Goal: Task Accomplishment & Management: Manage account settings

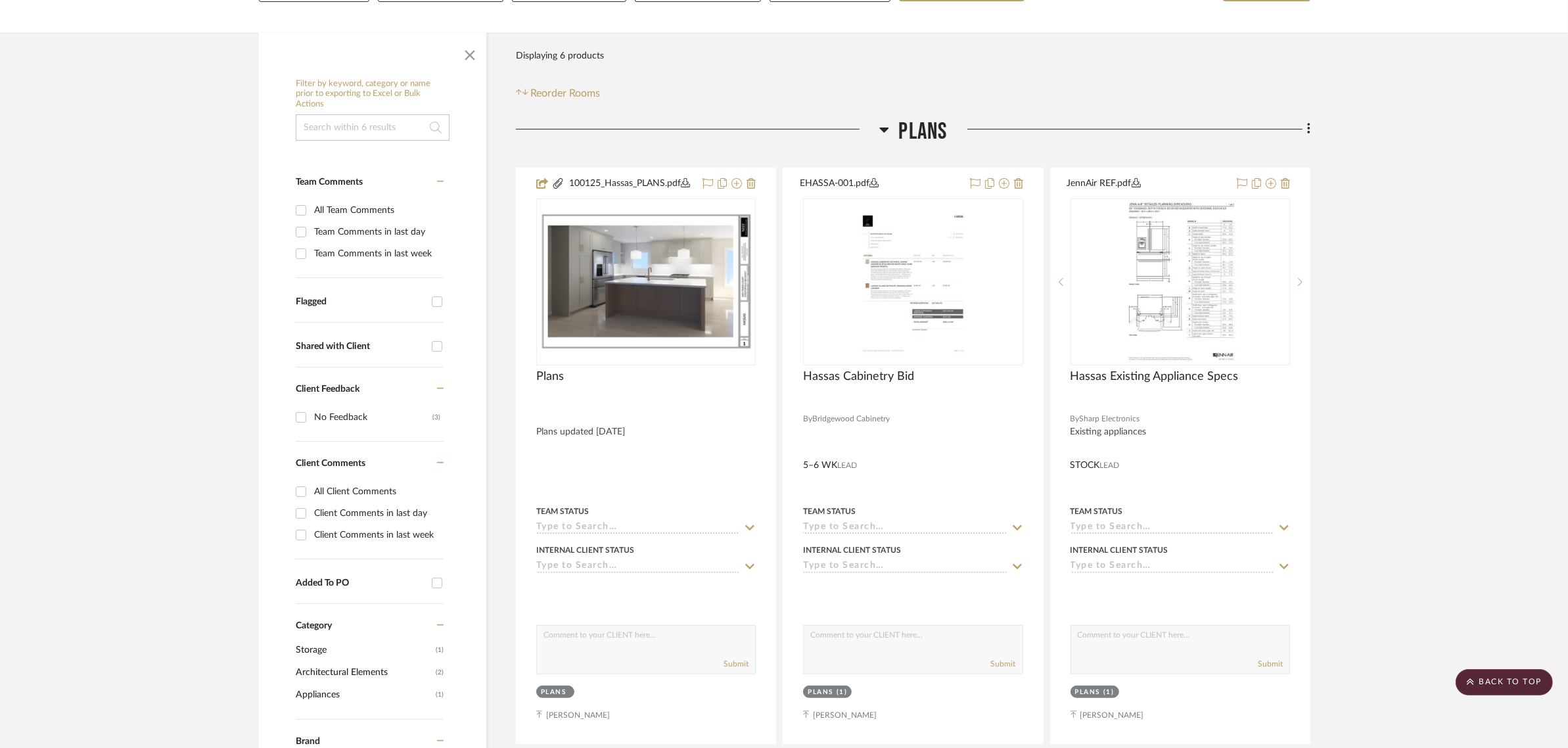
scroll to position [210, 0]
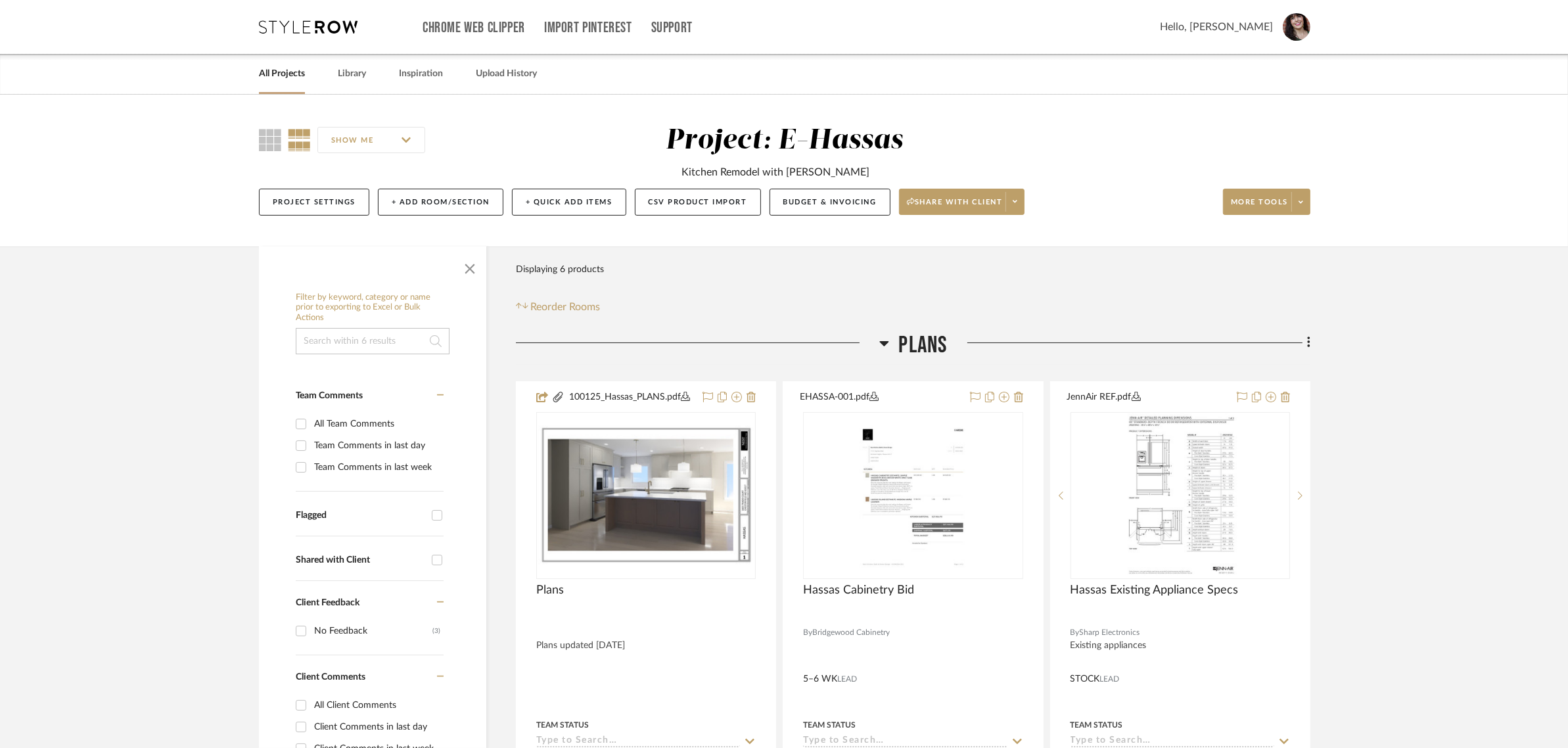
click at [266, 77] on link "All Projects" at bounding box center [282, 74] width 46 height 18
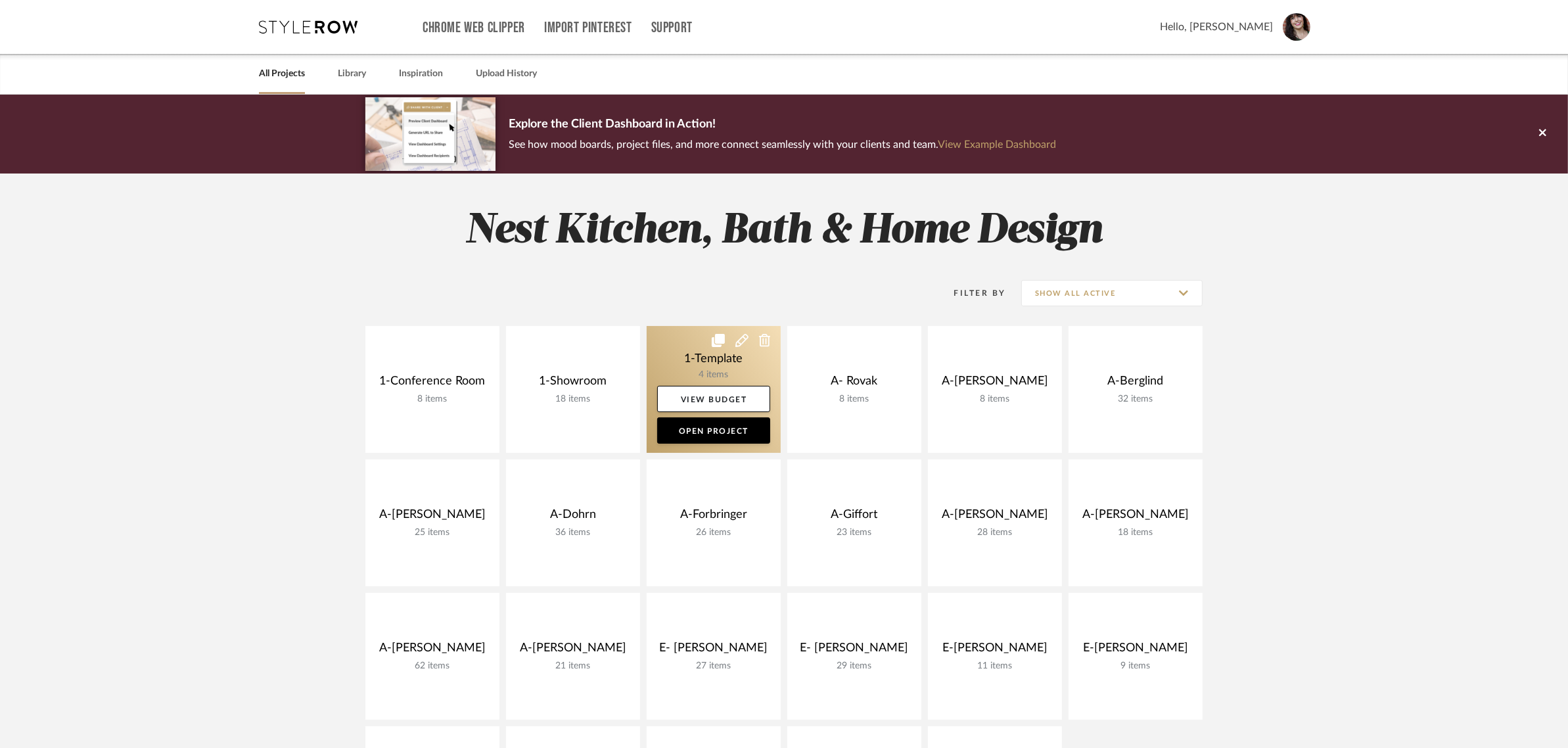
click at [725, 376] on link at bounding box center [714, 390] width 134 height 127
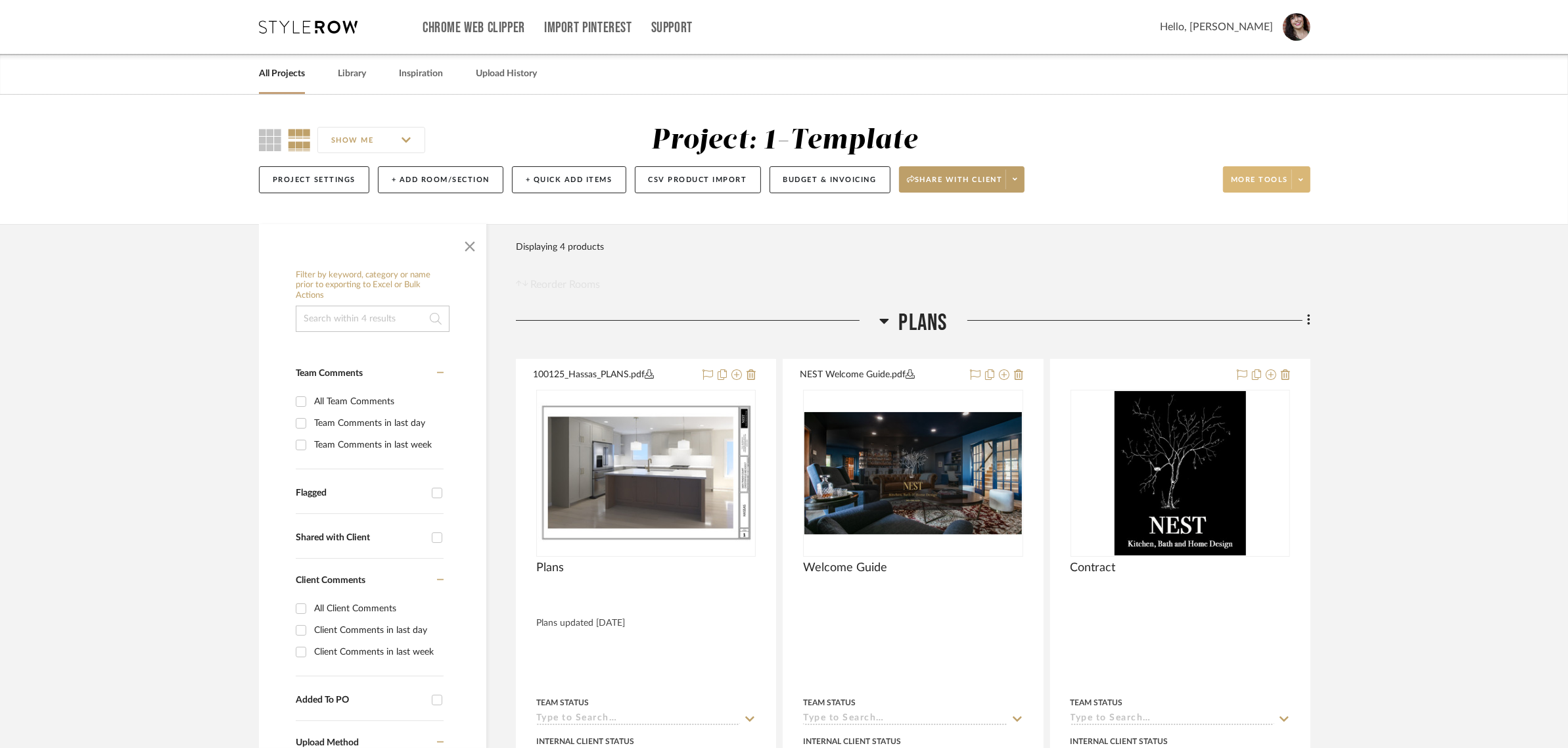
click at [1303, 181] on icon at bounding box center [1301, 180] width 5 height 7
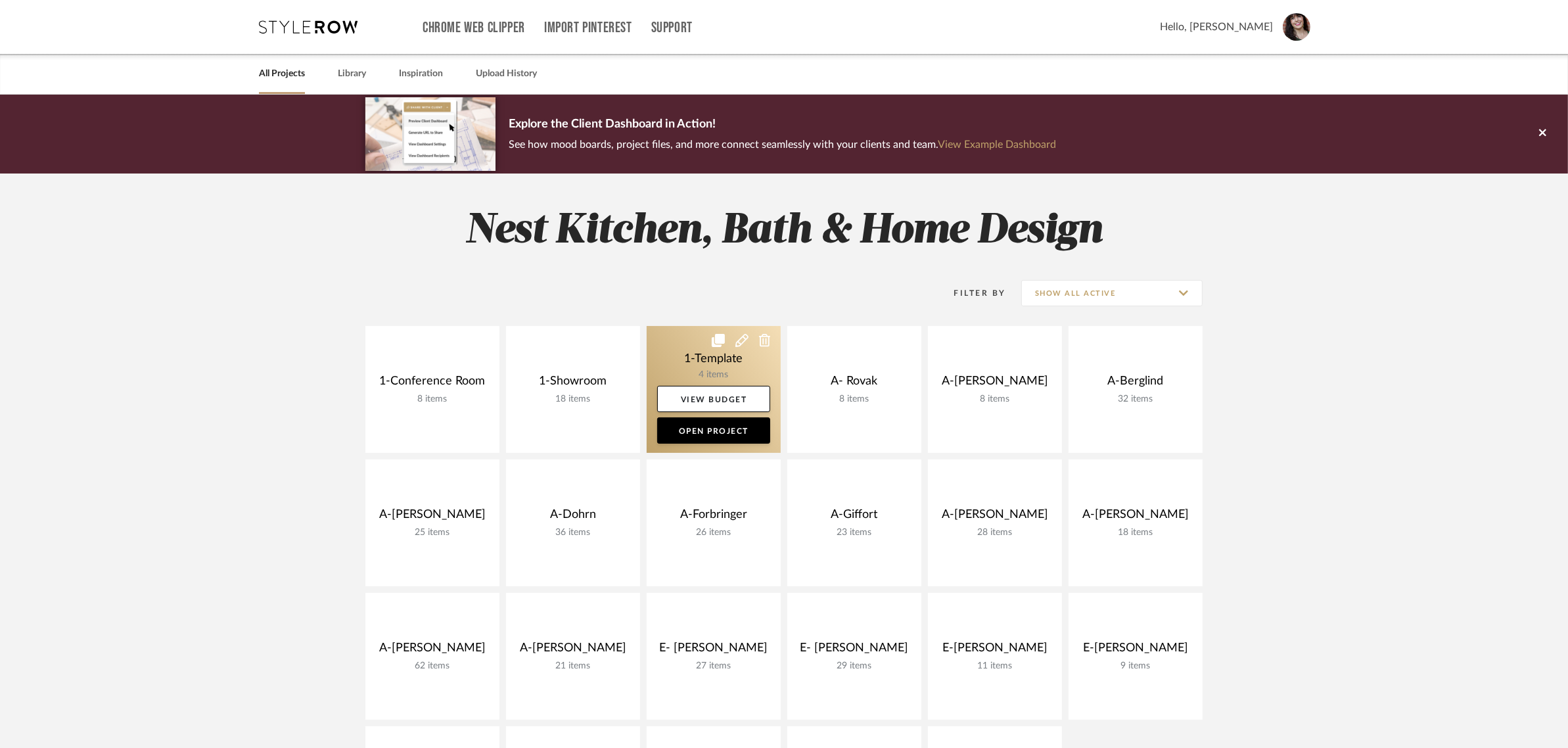
click at [716, 336] on icon at bounding box center [718, 340] width 13 height 13
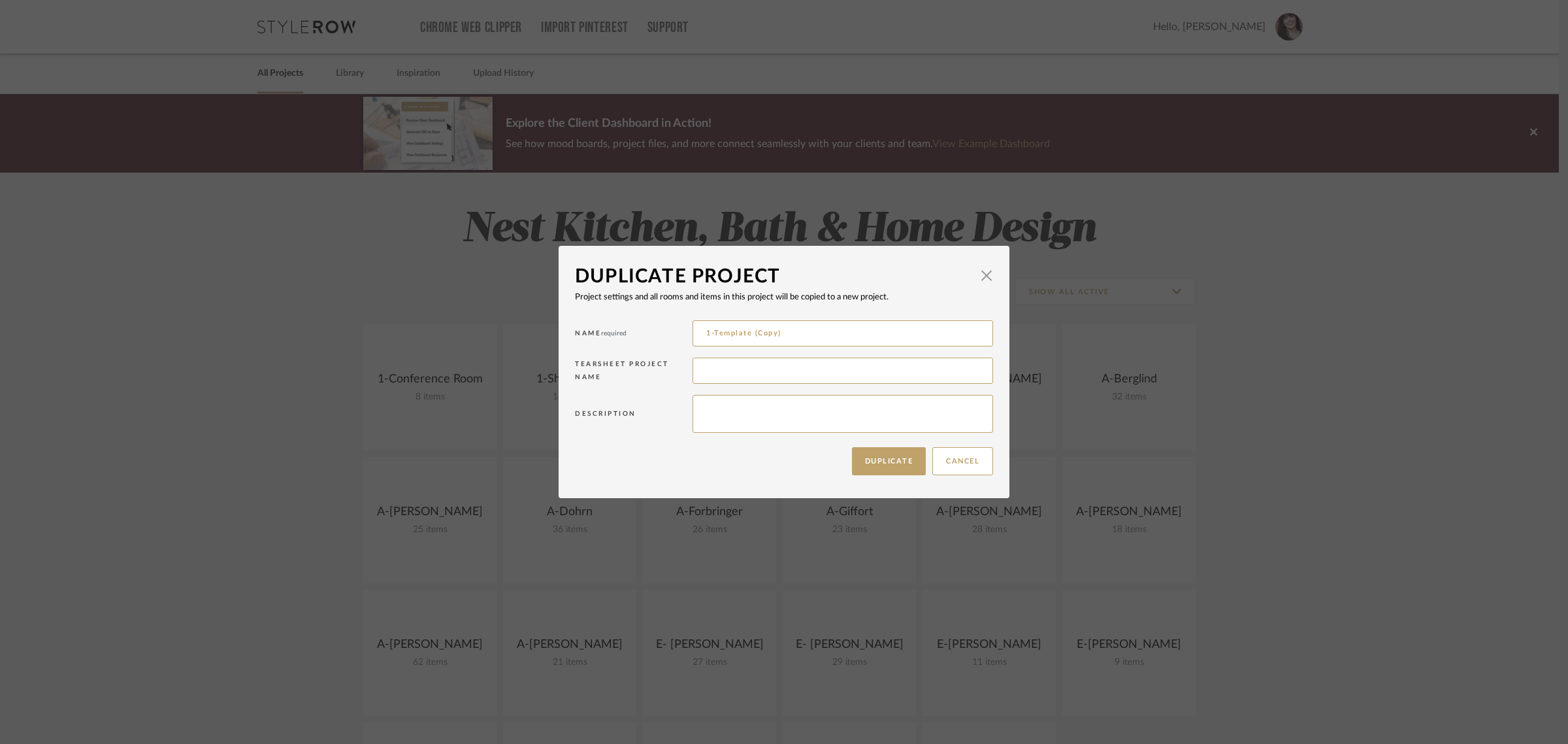
drag, startPoint x: 818, startPoint y: 340, endPoint x: 634, endPoint y: 337, distance: 184.0
click at [634, 337] on div "Name required 1-Template (Copy)" at bounding box center [783, 335] width 418 height 37
type input "E-[PERSON_NAME] Family Room Built Ins"
click at [873, 459] on button "Duplicate" at bounding box center [889, 461] width 75 height 28
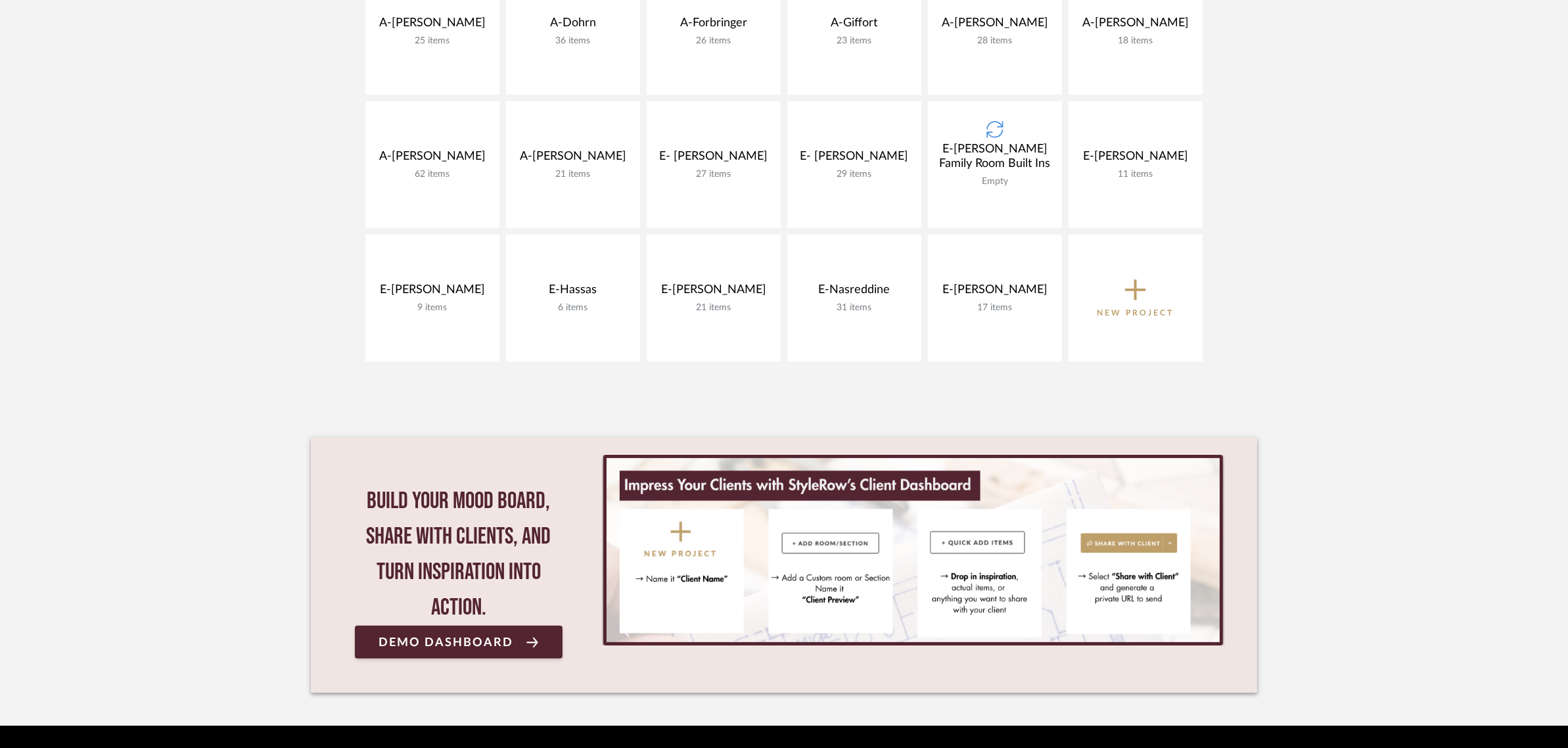
scroll to position [493, 0]
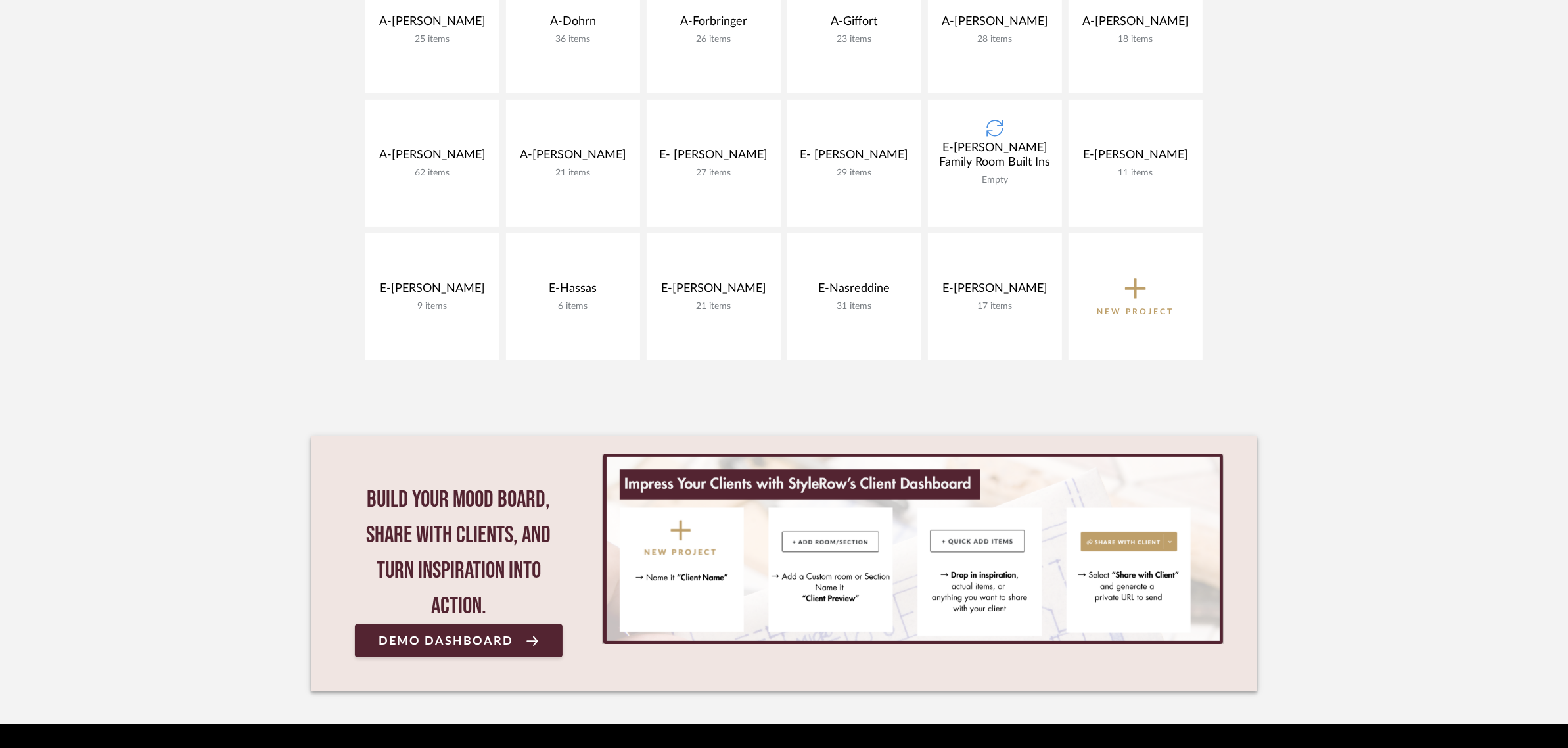
click at [978, 169] on project-collection-item "E-Crabtree Family Room Built Ins Empty View Budget Open Project" at bounding box center [995, 163] width 134 height 127
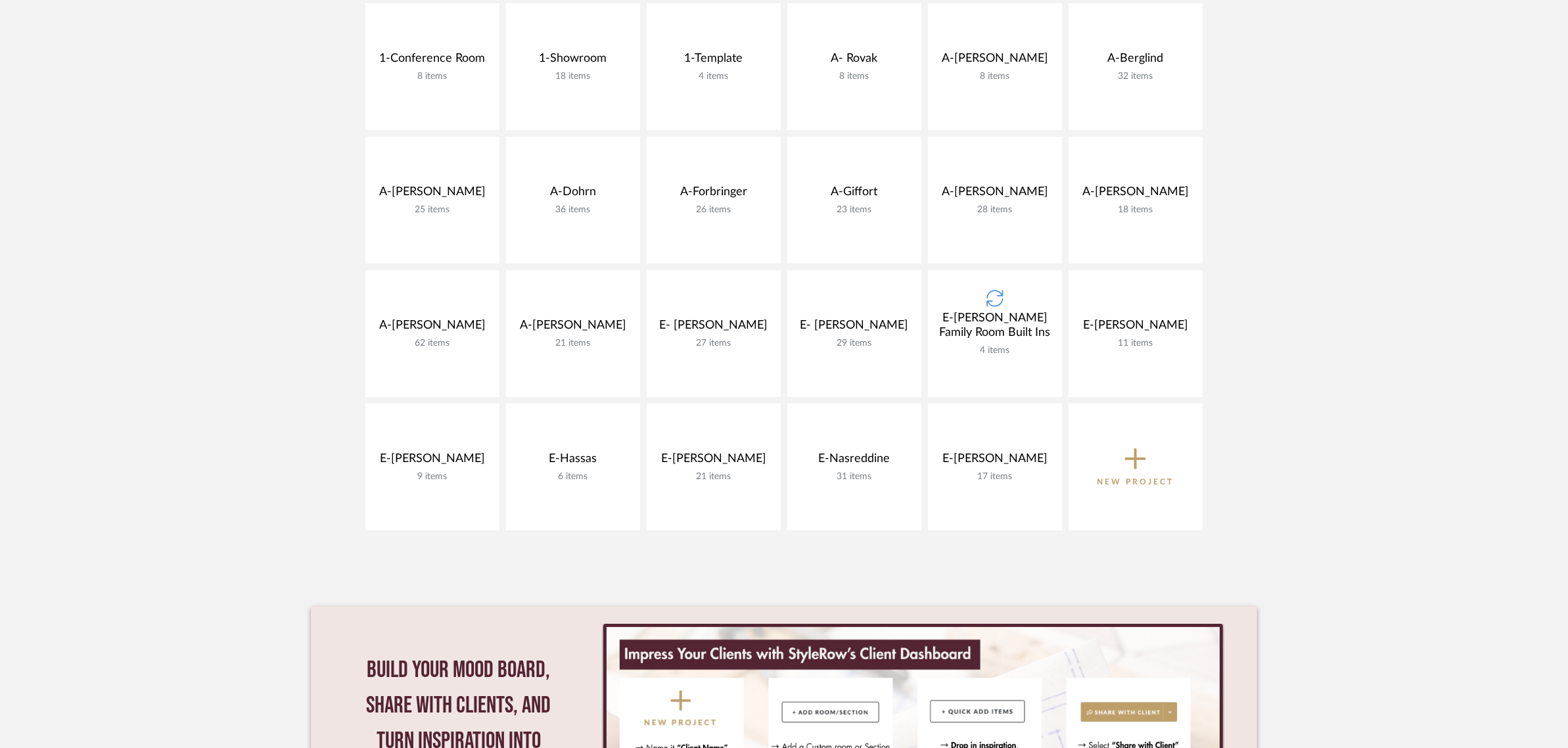
scroll to position [329, 0]
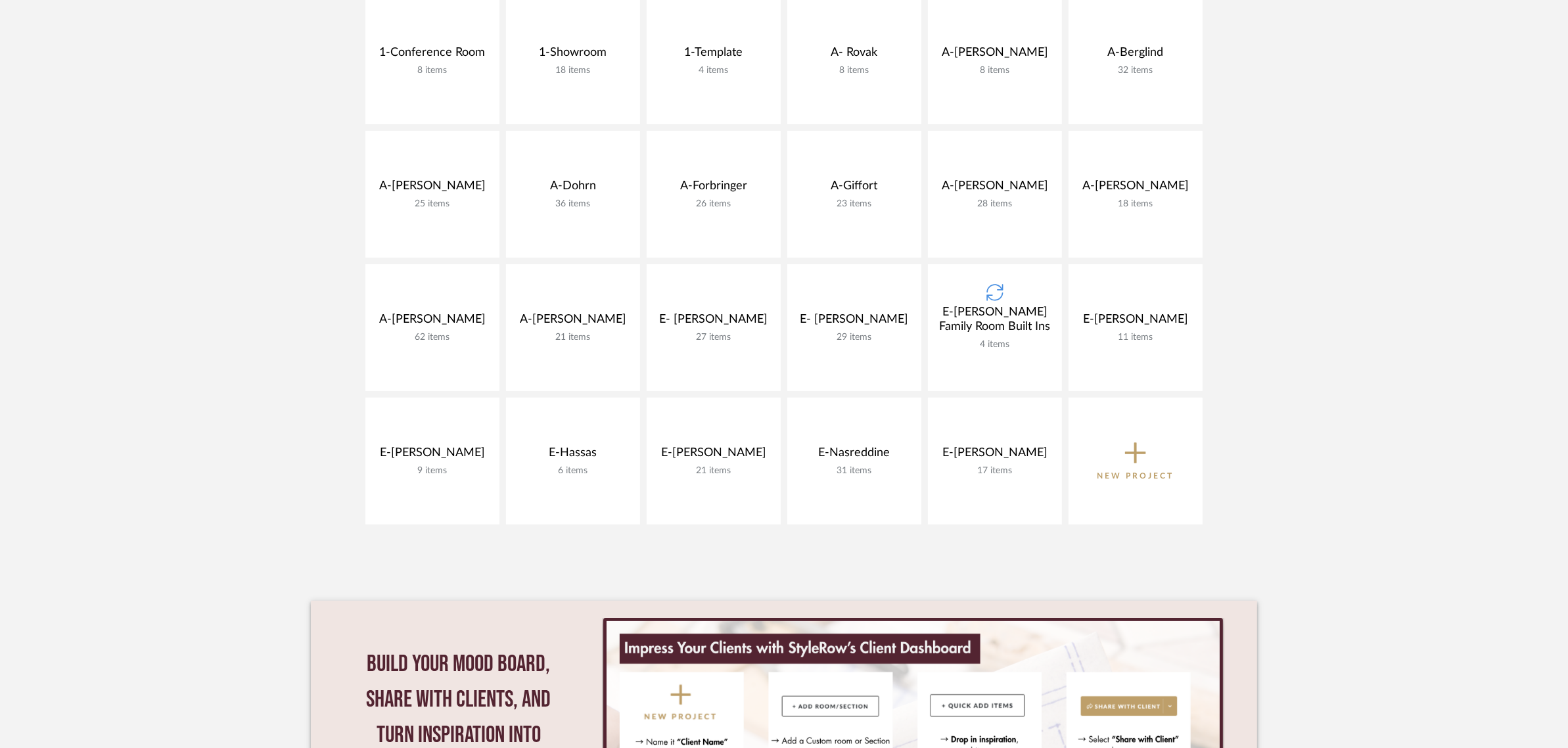
click at [994, 331] on project-collection-item "E-[PERSON_NAME] Family Room Built Ins 4 items View Budget Open Project" at bounding box center [995, 327] width 134 height 127
click at [993, 297] on project-collection-item "E-[PERSON_NAME] Family Room Built Ins 4 items View Budget Open Project" at bounding box center [995, 327] width 134 height 127
